Goal: Transaction & Acquisition: Purchase product/service

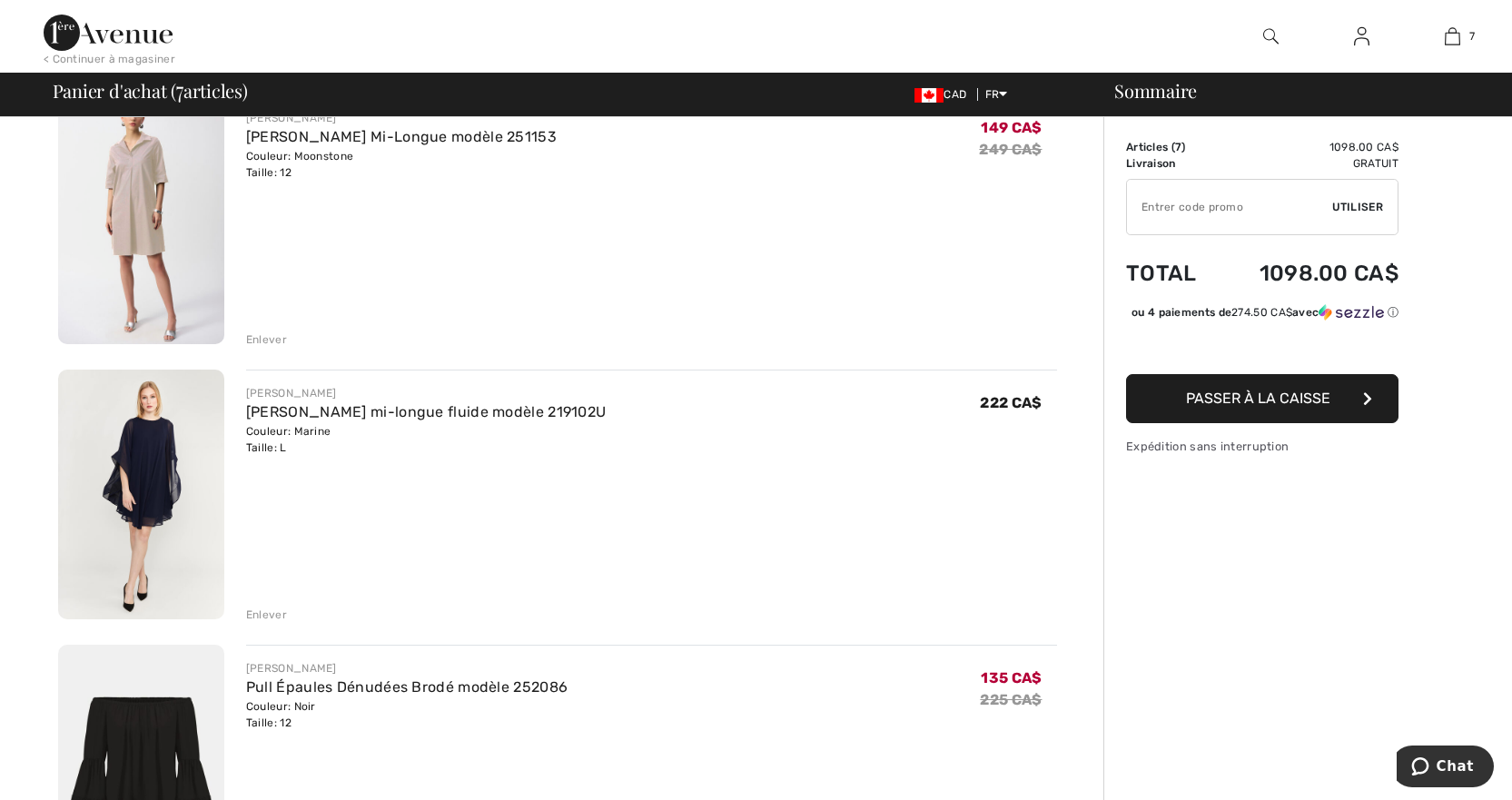
scroll to position [1454, 0]
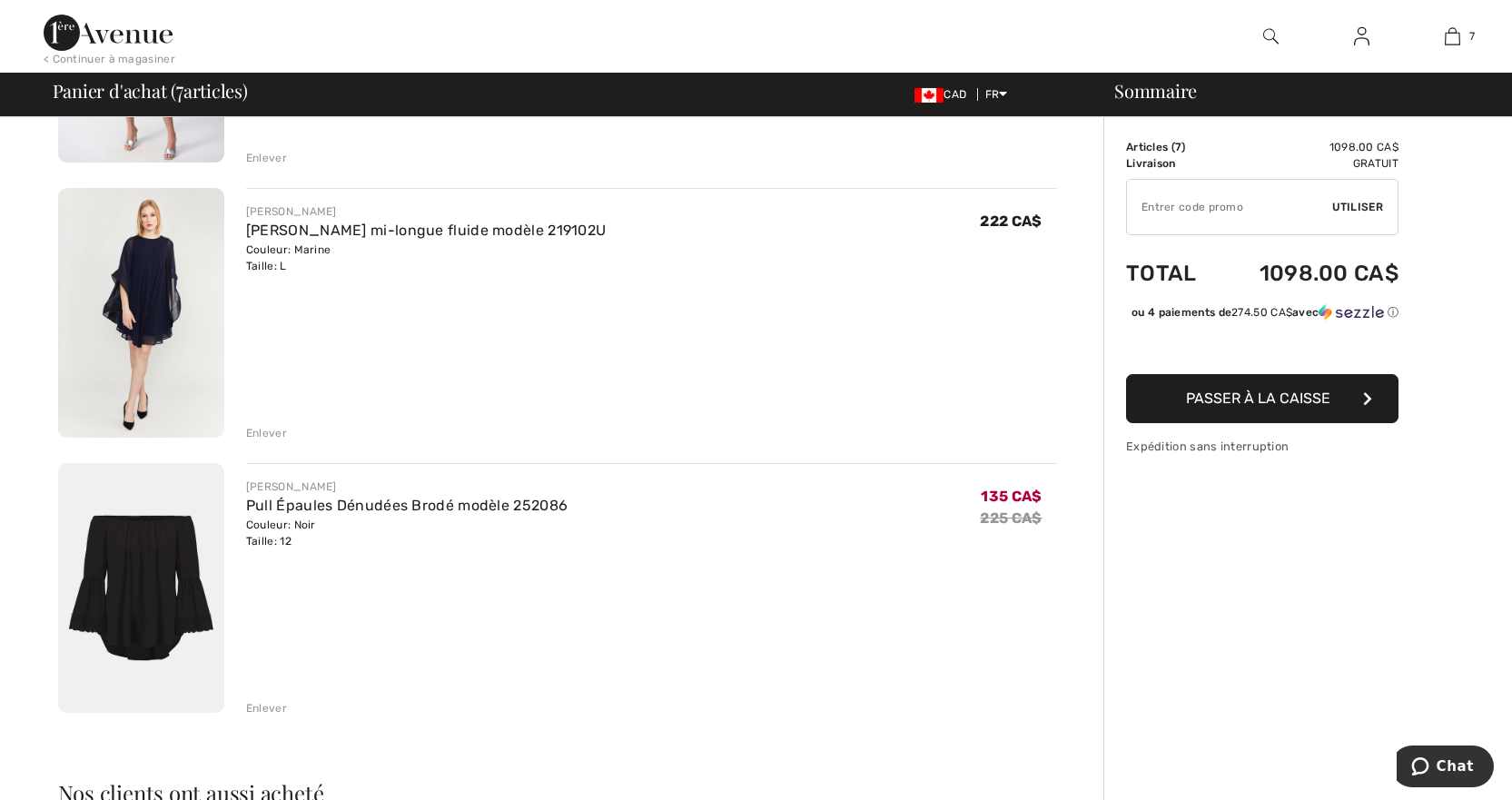
click at [274, 709] on div "Enlever" at bounding box center [267, 709] width 40 height 16
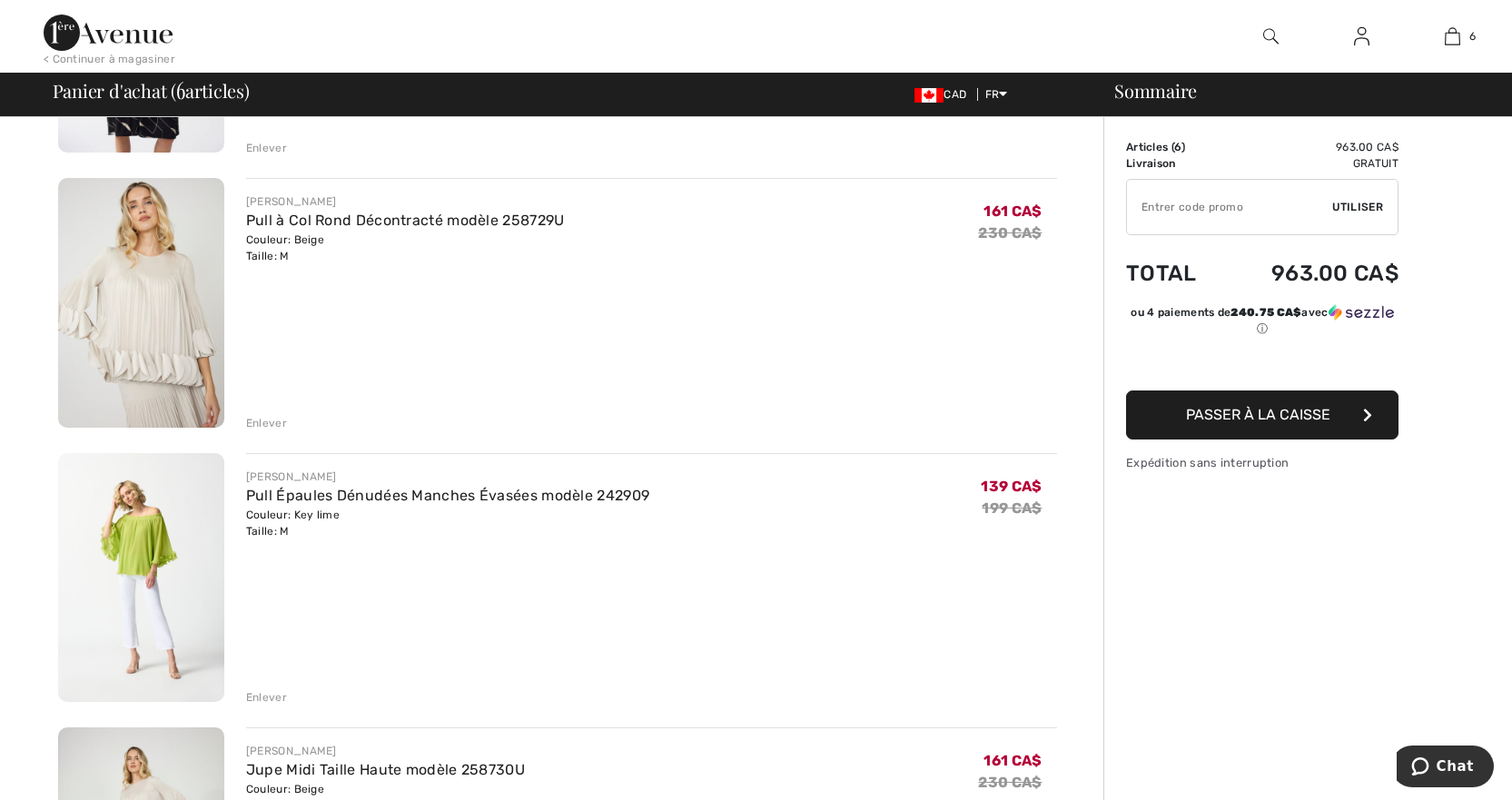
scroll to position [272, 0]
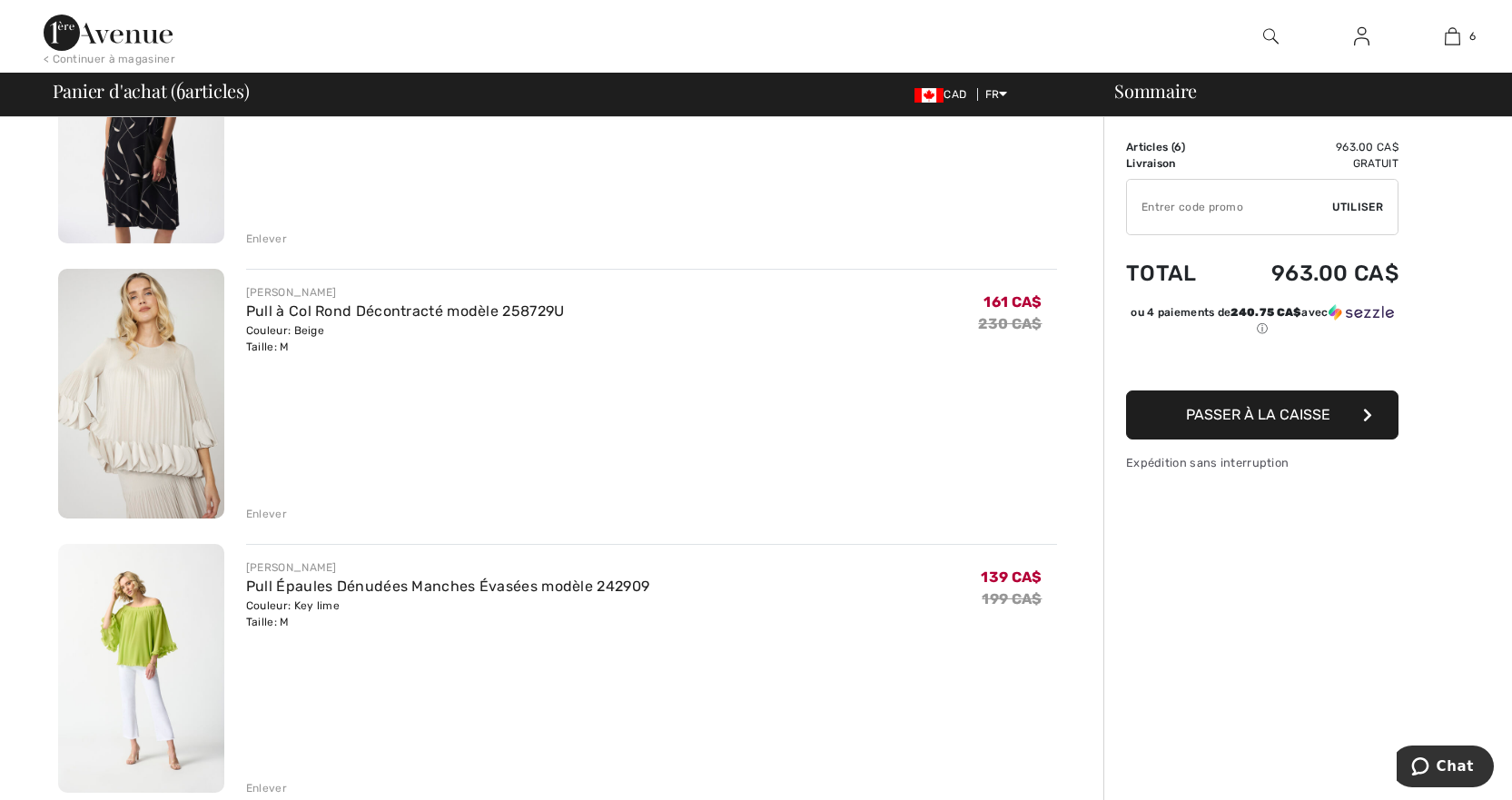
click at [152, 681] on img at bounding box center [141, 669] width 167 height 250
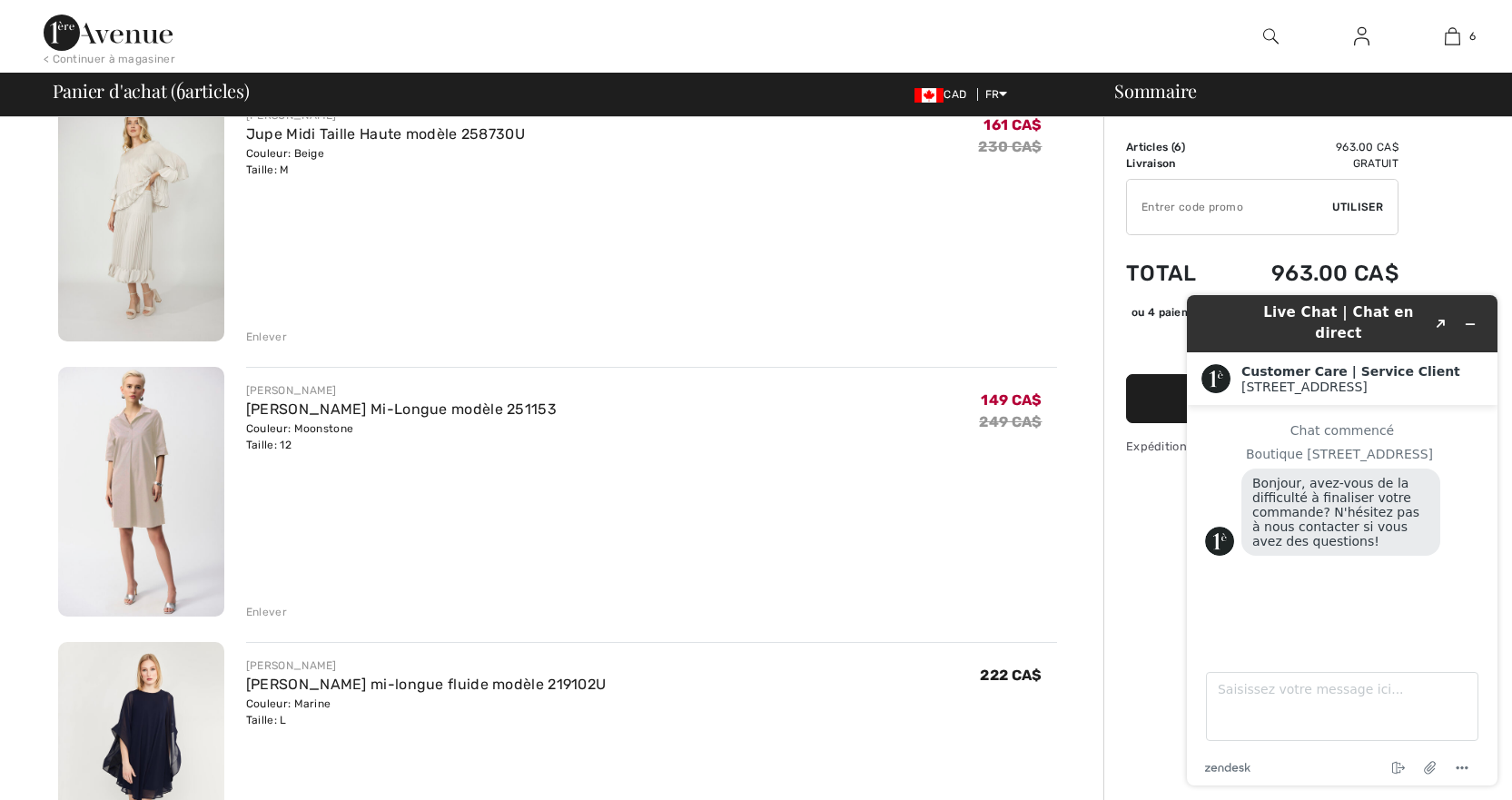
scroll to position [1181, 0]
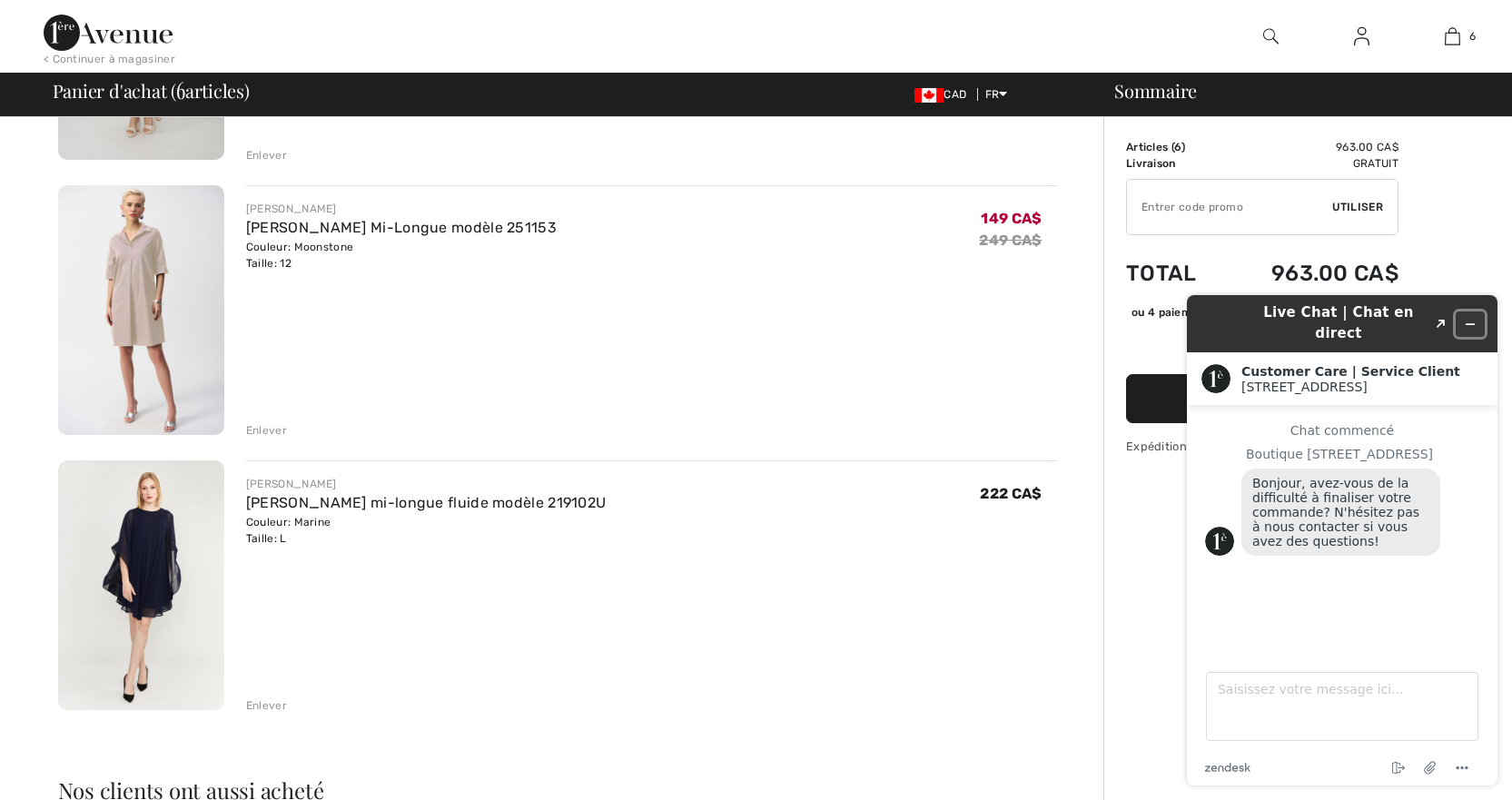
click at [1470, 318] on icon "Réduire le widget" at bounding box center [1470, 323] width 13 height 13
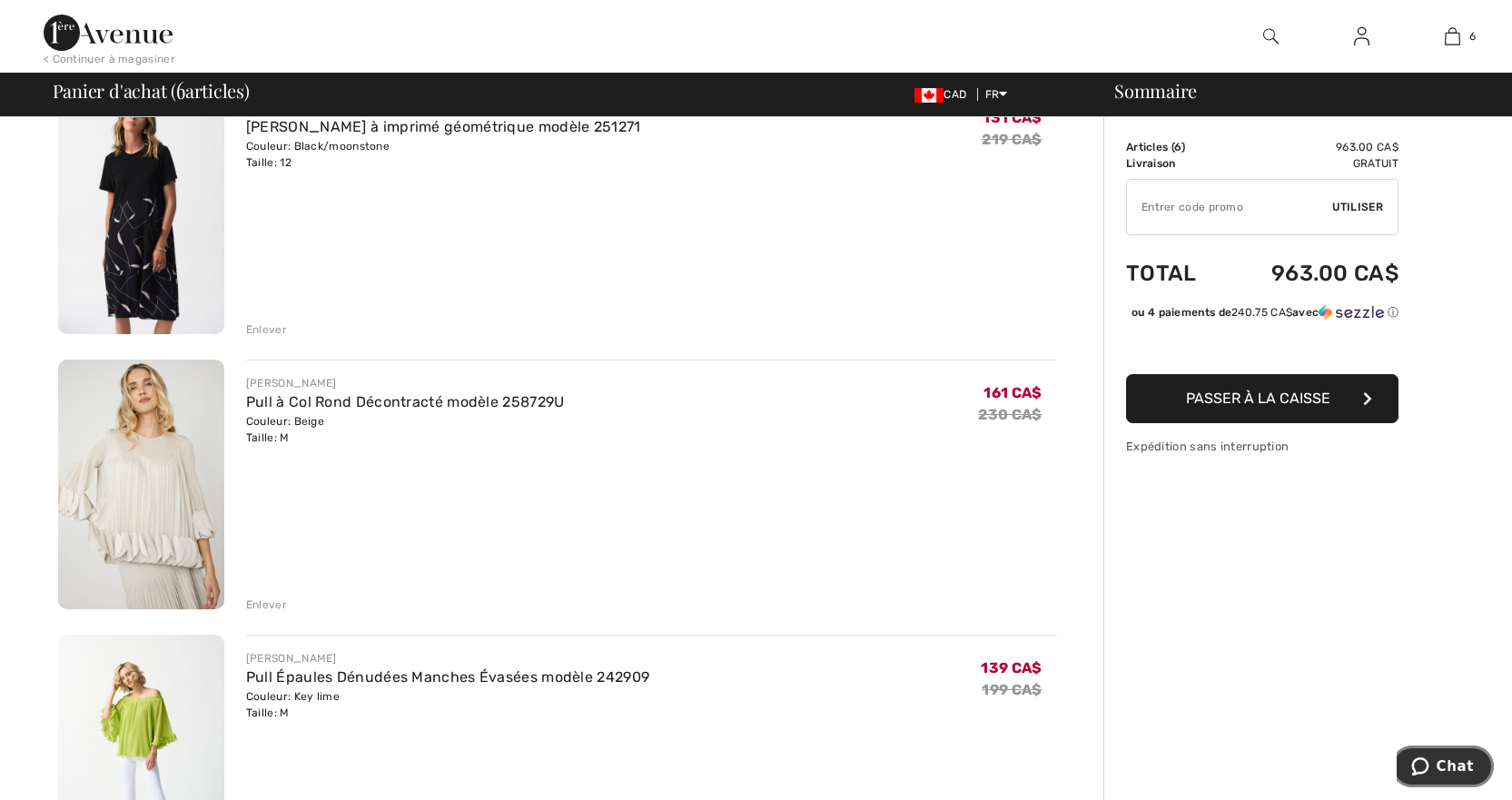
scroll to position [0, 0]
